Goal: Task Accomplishment & Management: Manage account settings

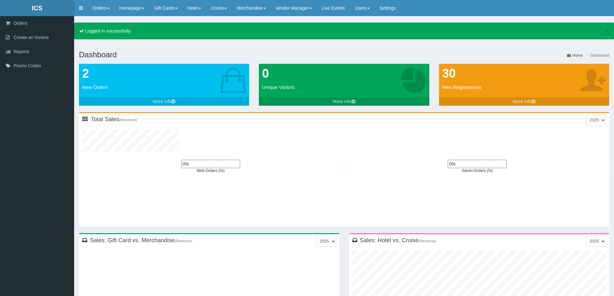
type input "0"
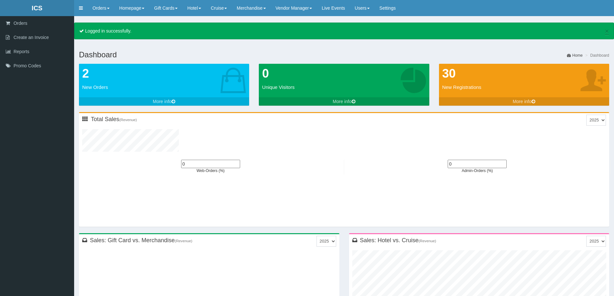
type input "0"
type input "2"
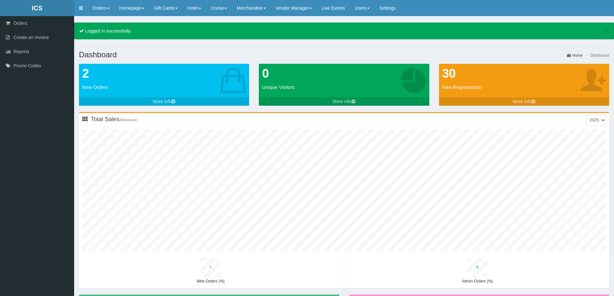
type input "0"
type input "3"
type input "0"
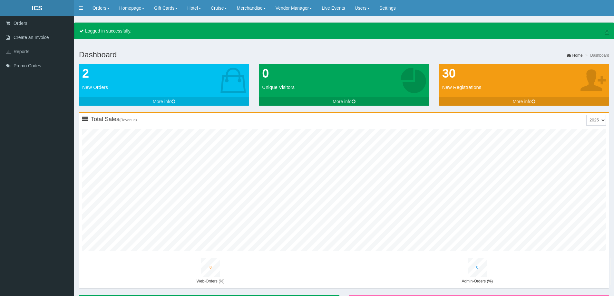
type input "1"
type input "28"
type input "3"
type input "15"
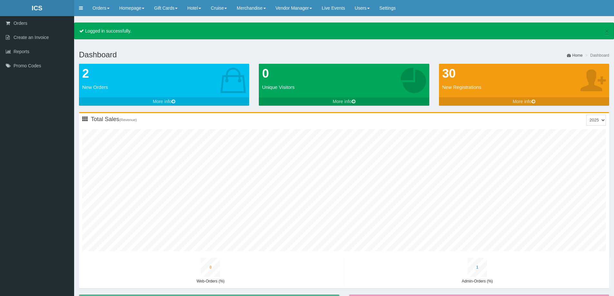
type input "1"
type input "20"
type input "1"
type input "34"
type input "4"
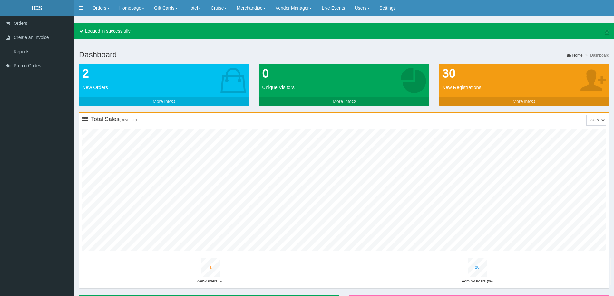
type input "19"
type input "1"
type input "25"
type input "1"
type input "37"
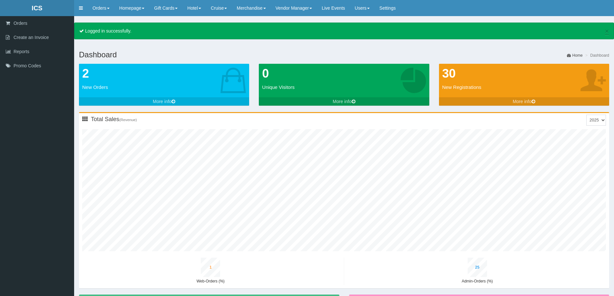
type input "4"
type input "22"
type input "1"
type input "29"
type input "1"
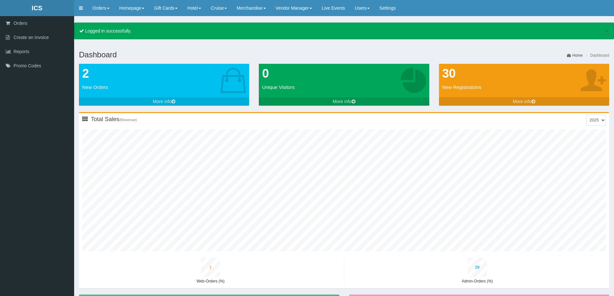
type input "39"
type input "4"
type input "24"
type input "1"
type input "30"
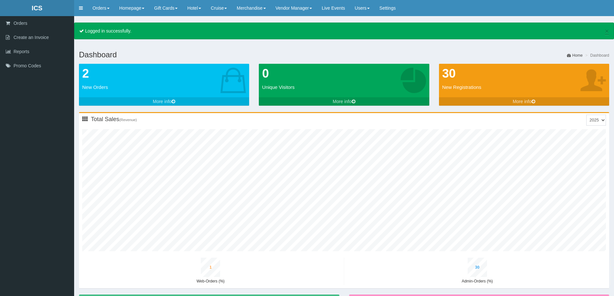
type input "1"
type input "41"
type input "5"
type input "25"
type input "1"
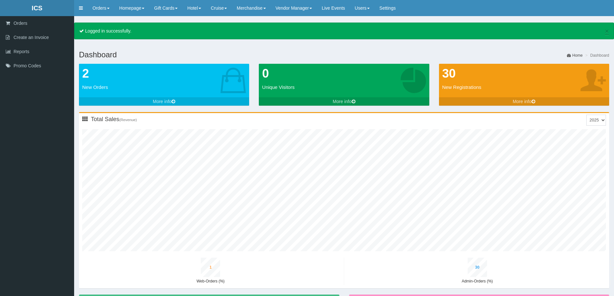
type input "32"
type input "1"
type input "43"
type input "5"
type input "27"
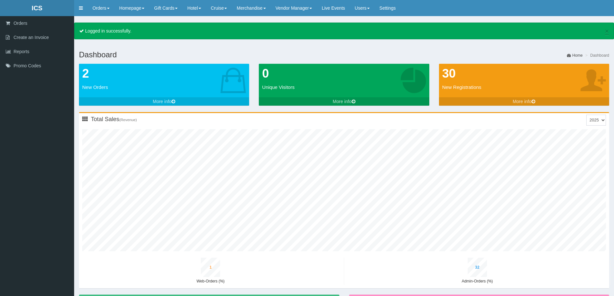
type input "1"
type input "34"
type input "1"
type input "45"
type input "5"
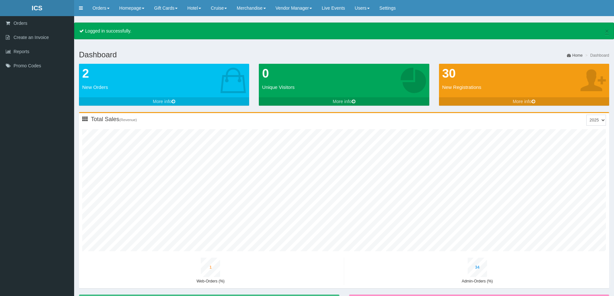
type input "29"
type input "1"
type input "36"
type input "1"
type input "48"
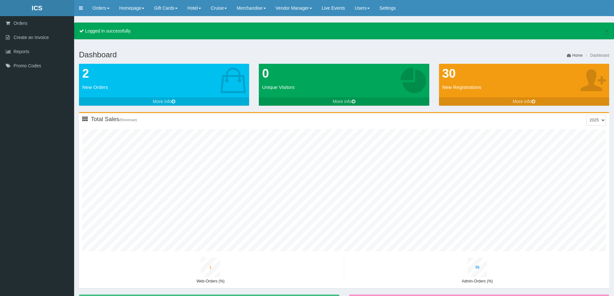
type input "6"
type input "31"
type input "1"
type input "39"
type input "1"
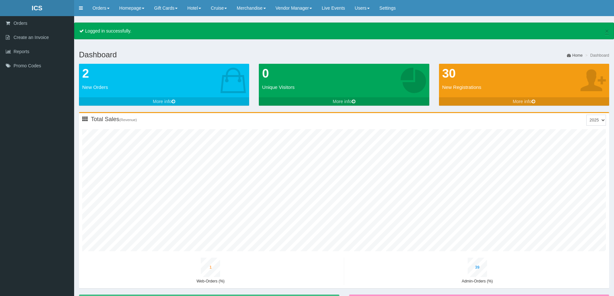
type input "50"
type input "6"
type input "33"
type input "1"
type input "41"
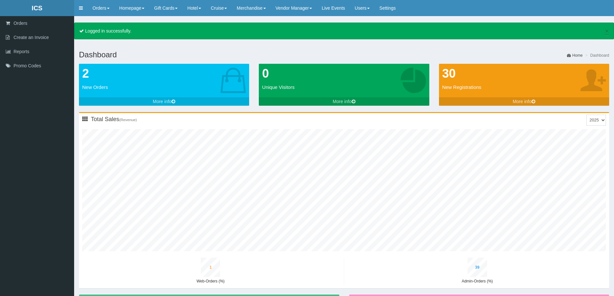
scroll to position [244, 260]
type input "1"
type input "54"
type input "7"
type input "36"
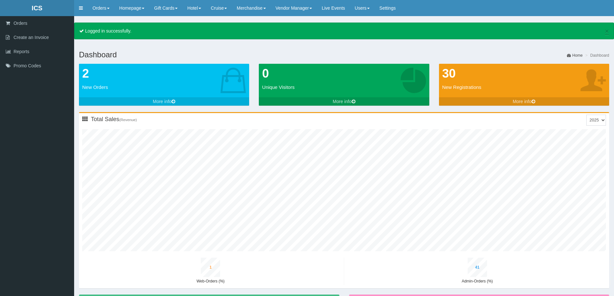
type input "2"
type input "44"
type input "1"
type input "56"
type input "7"
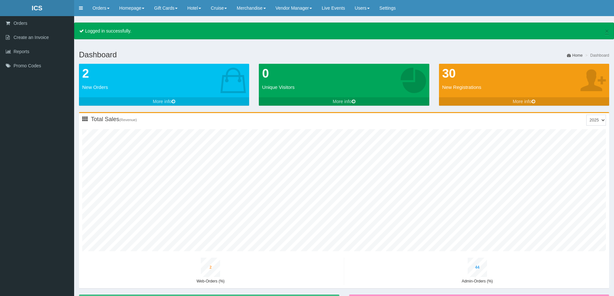
type input "37"
type input "2"
type input "46"
type input "1"
type input "58"
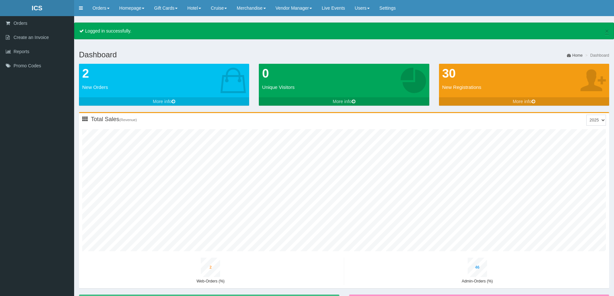
type input "7"
type input "40"
type input "2"
type input "49"
type input "1"
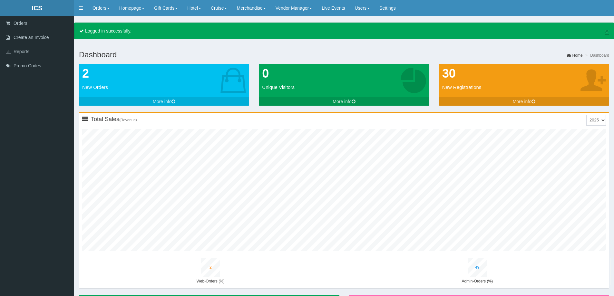
type input "61"
type input "8"
type input "42"
type input "2"
type input "51"
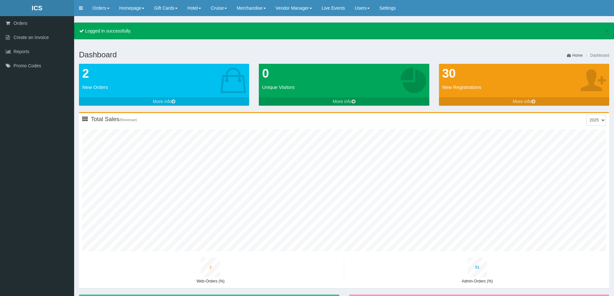
type input "1"
type input "63"
type input "8"
type input "44"
type input "2"
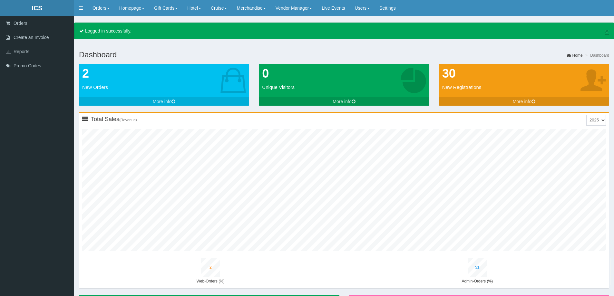
type input "54"
type input "1"
type input "66"
type input "9"
type input "46"
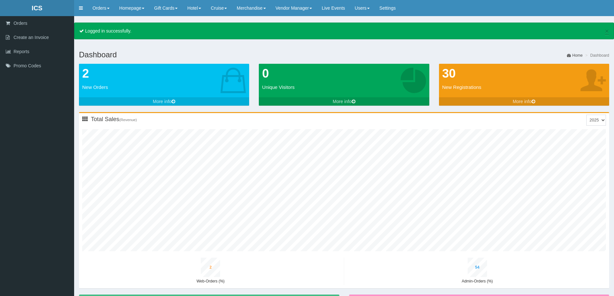
type input "2"
type input "57"
type input "2"
type input "68"
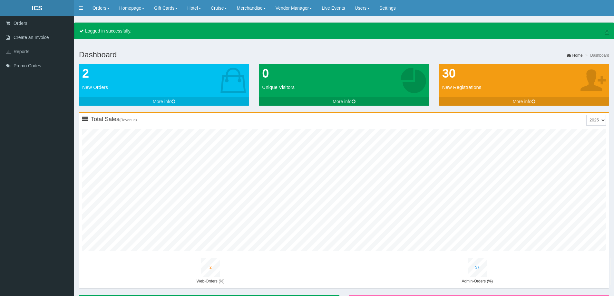
type input "9"
type input "48"
type input "2"
type input "59"
type input "2"
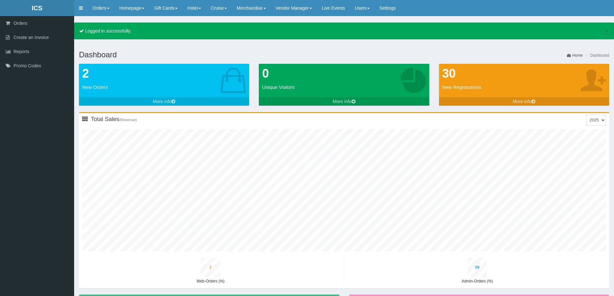
type input "70"
type input "9"
type input "51"
type input "2"
type input "61"
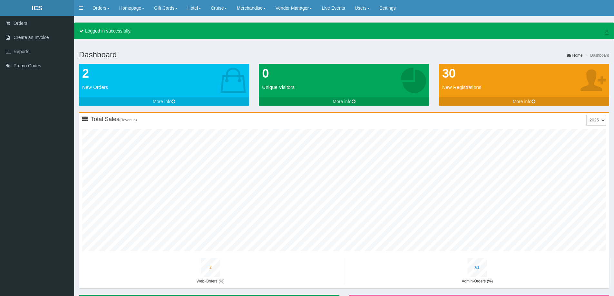
type input "2"
type input "73"
type input "10"
type input "53"
type input "2"
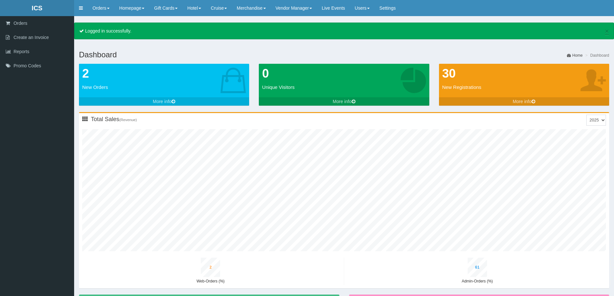
type input "64"
type input "2"
type input "75"
type input "10"
type input "55"
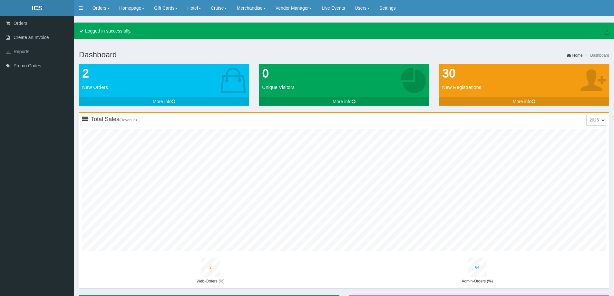
type input "2"
type input "66"
type input "2"
type input "77"
type input "11"
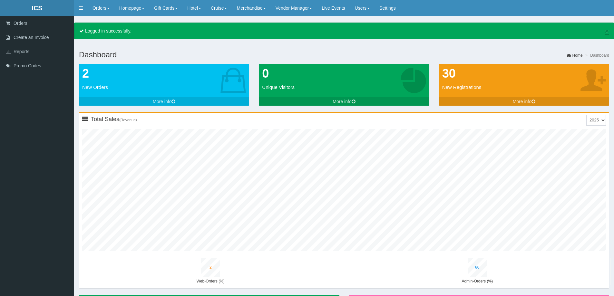
type input "57"
type input "2"
type input "69"
type input "2"
type input "79"
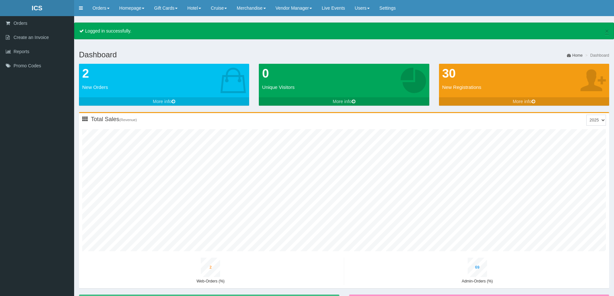
type input "11"
type input "59"
type input "3"
type input "71"
type input "2"
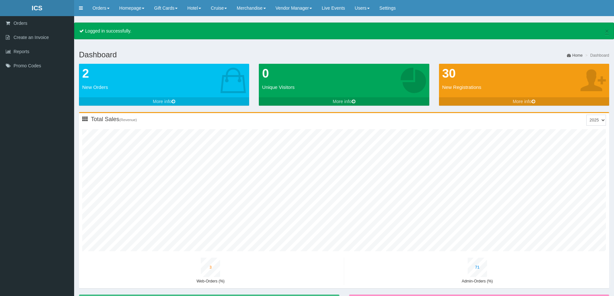
type input "81"
type input "11"
type input "61"
type input "3"
type input "73"
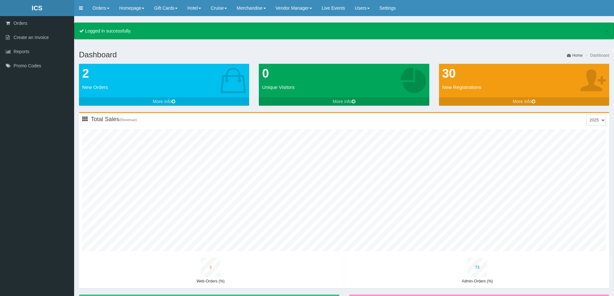
type input "2"
type input "83"
type input "12"
type input "63"
type input "3"
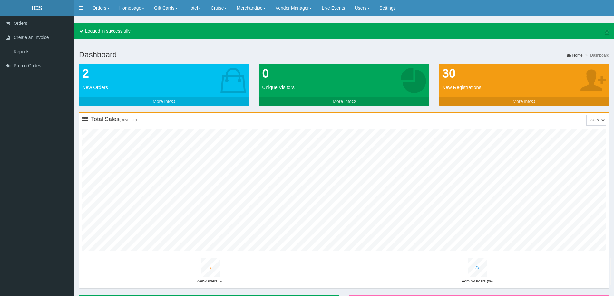
type input "75"
type input "2"
type input "85"
type input "12"
type input "65"
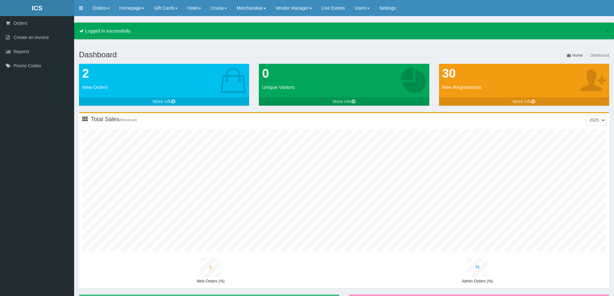
type input "3"
type input "77"
type input "2"
type input "86"
type input "12"
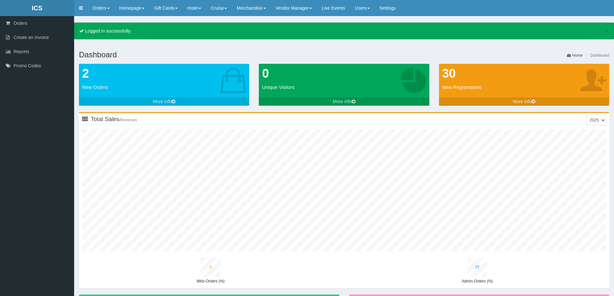
type input "67"
type input "3"
type input "79"
type input "2"
type input "88"
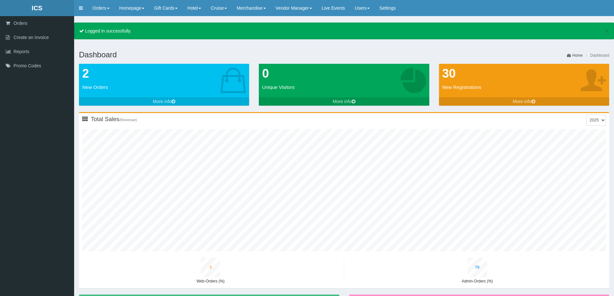
type input "13"
type input "68"
type input "3"
type input "81"
type input "2"
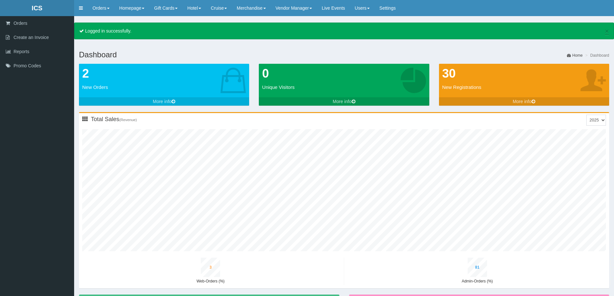
type input "89"
type input "13"
type input "70"
type input "3"
type input "83"
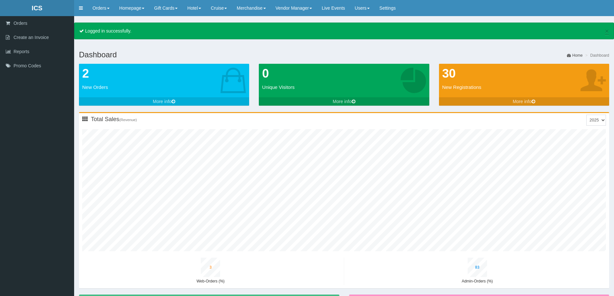
type input "2"
type input "91"
type input "13"
type input "72"
type input "3"
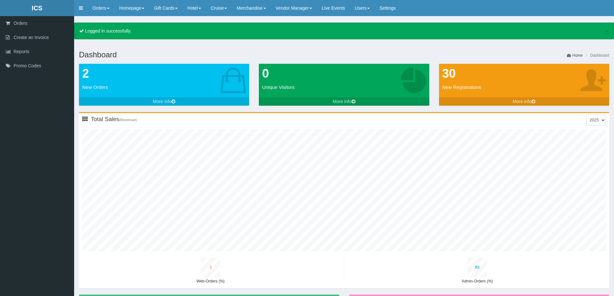
type input "85"
type input "2"
type input "92"
type input "14"
type input "73"
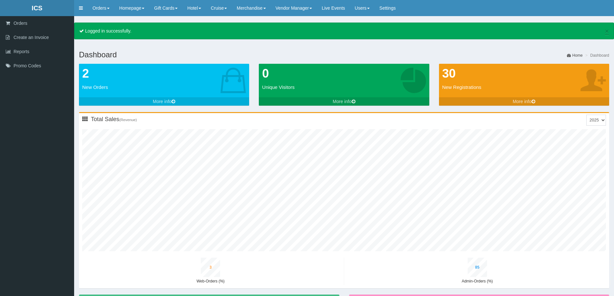
type input "3"
type input "86"
type input "2"
type input "93"
type input "14"
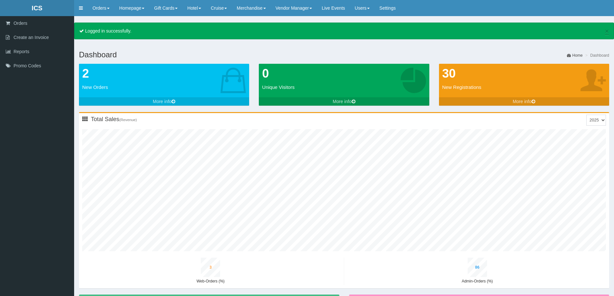
type input "75"
type input "3"
type input "88"
type input "2"
type input "94"
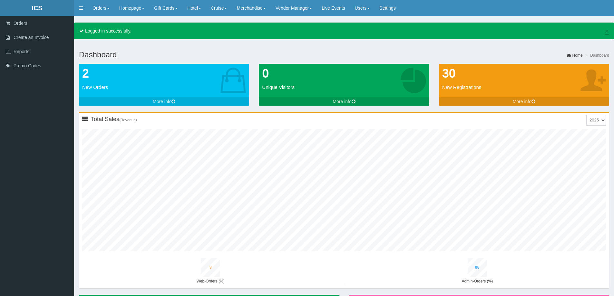
type input "14"
type input "76"
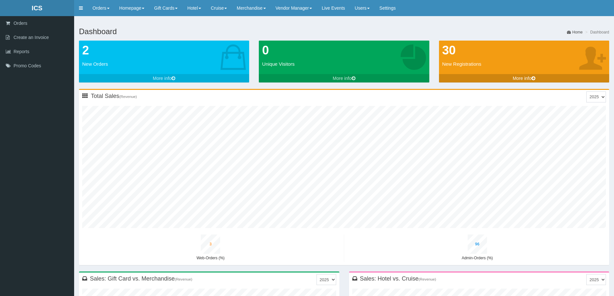
click at [506, 76] on link "More info" at bounding box center [524, 78] width 170 height 8
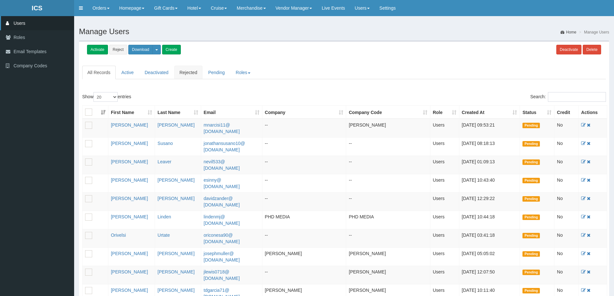
click at [182, 74] on link "Rejected" at bounding box center [188, 73] width 28 height 14
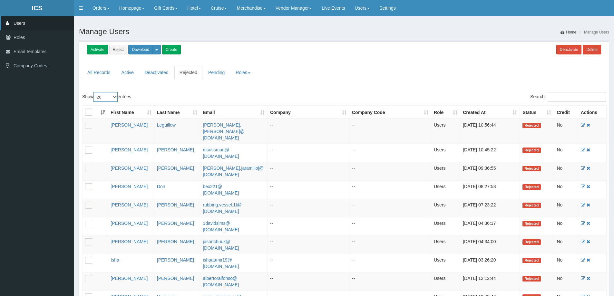
click at [116, 96] on select "20 40 100 500 All" at bounding box center [105, 97] width 24 height 10
select select "100"
click at [94, 92] on select "20 40 100 500 All" at bounding box center [105, 97] width 24 height 10
click at [215, 72] on link "Pending" at bounding box center [216, 73] width 27 height 14
select select "100"
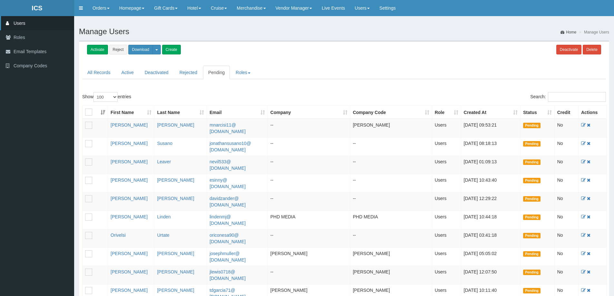
click at [218, 72] on link "Pending" at bounding box center [216, 73] width 27 height 14
select select "100"
click at [182, 73] on link "Rejected" at bounding box center [188, 73] width 28 height 14
select select "100"
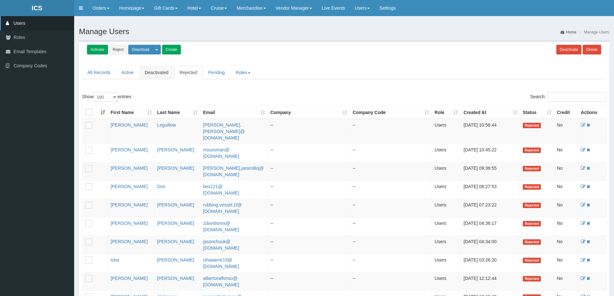
click at [160, 72] on link "Deactivated" at bounding box center [157, 73] width 34 height 14
select select "100"
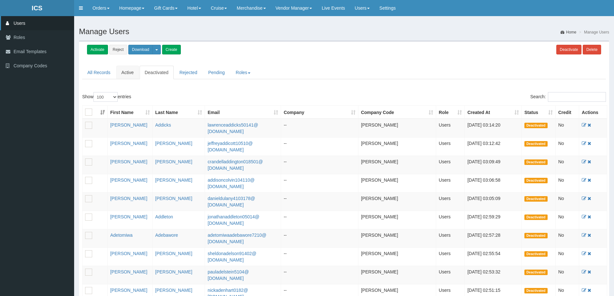
click at [124, 73] on link "Active" at bounding box center [127, 73] width 23 height 14
select select "100"
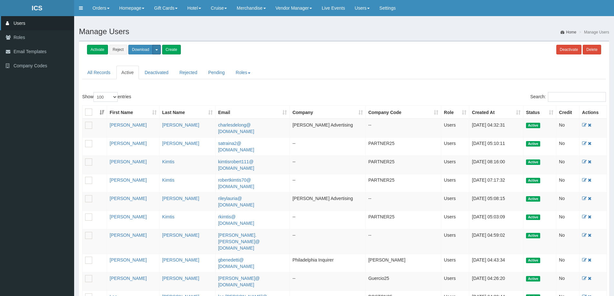
click at [159, 49] on button "button" at bounding box center [156, 50] width 8 height 10
click at [154, 60] on link "User Report" at bounding box center [158, 61] width 58 height 8
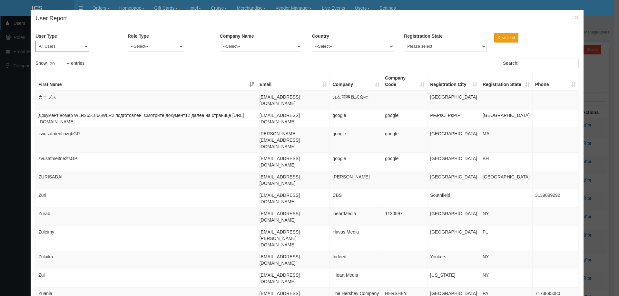
click at [84, 47] on select "All Users pending active rejected deactivated" at bounding box center [62, 46] width 54 height 11
select select "2"
click at [35, 41] on select "All Users pending active rejected deactivated" at bounding box center [62, 46] width 54 height 11
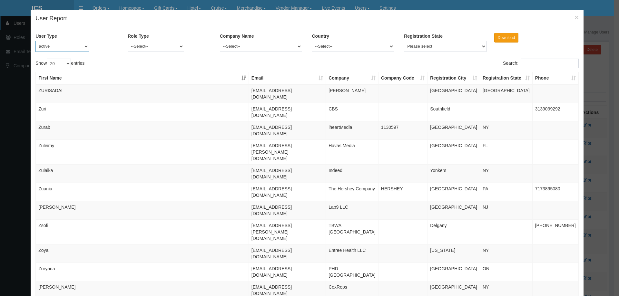
click at [87, 46] on select "All Users pending active rejected deactivated" at bounding box center [62, 46] width 54 height 11
select select
click at [35, 41] on select "All Users pending active rejected deactivated" at bounding box center [62, 46] width 54 height 11
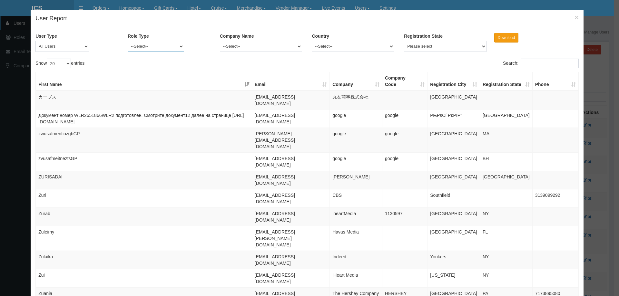
click at [180, 46] on select "--Select-- Administrator Users iHeart STEINMART acadacaUser Sweet Deals" at bounding box center [156, 46] width 56 height 11
select select "2"
click at [128, 41] on select "--Select-- Administrator Users iHeart STEINMART acadacaUser Sweet Deals" at bounding box center [156, 46] width 56 height 11
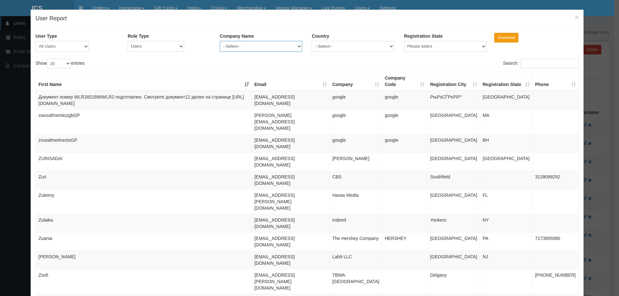
click at [295, 46] on select "--Select-- Clear Channel Outdoor KCBS/KCAL "Friend of [PERSON_NAME]" #65Compute…" at bounding box center [261, 46] width 83 height 11
click at [297, 46] on select "--Select-- Clear Channel Outdoor KCBS/KCAL "Friend of [PERSON_NAME]" #65Compute…" at bounding box center [261, 46] width 83 height 11
select select "[PERSON_NAME]"
click at [220, 41] on select "--Select-- Clear Channel Outdoor KCBS/KCAL "Friend of [PERSON_NAME]" #65Compute…" at bounding box center [261, 46] width 83 height 11
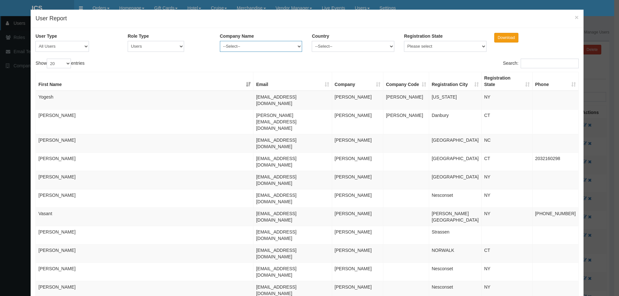
click at [252, 44] on select "--Select-- Clear Channel Outdoor KCBS/KCAL "Friend of [PERSON_NAME]" #65Compute…" at bounding box center [261, 46] width 83 height 11
click at [550, 32] on div "User Type All Users pending active rejected deactivated Role Type --Select-- Ad…" at bounding box center [307, 266] width 553 height 477
click at [508, 38] on input "Download" at bounding box center [506, 38] width 24 height 10
